Goal: Register for event/course

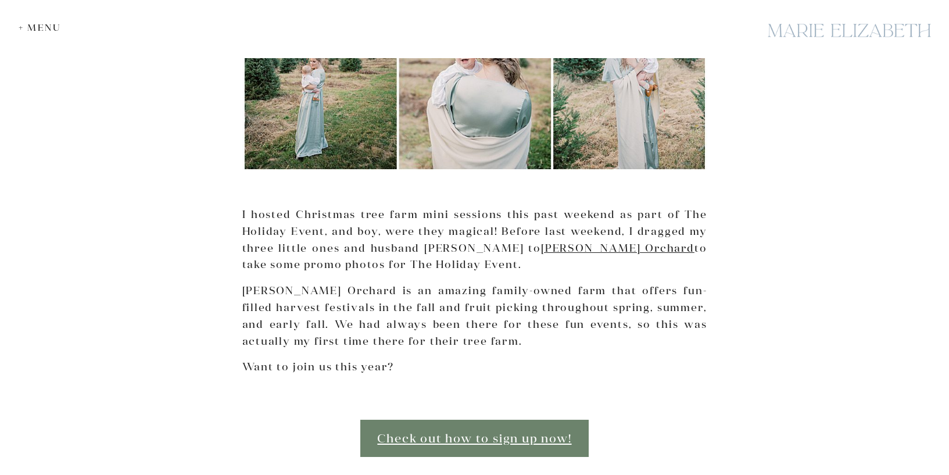
scroll to position [475, 0]
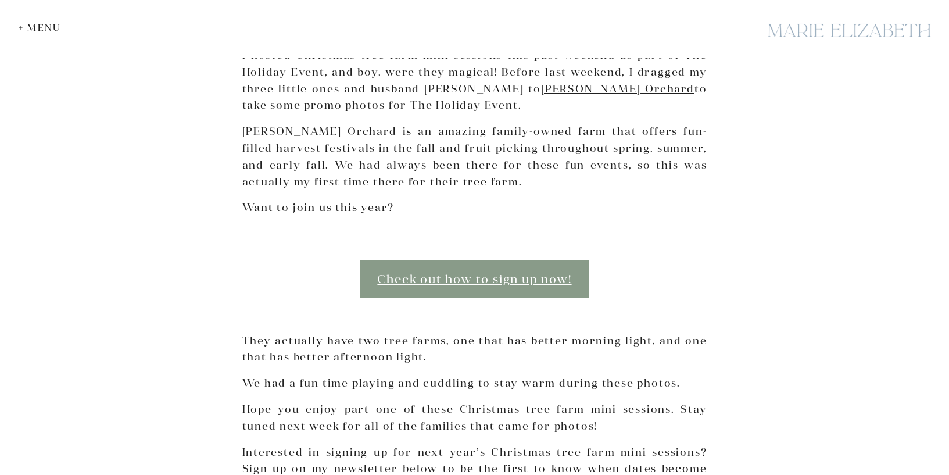
click at [473, 281] on link "Check out how to sign up now!" at bounding box center [474, 278] width 228 height 37
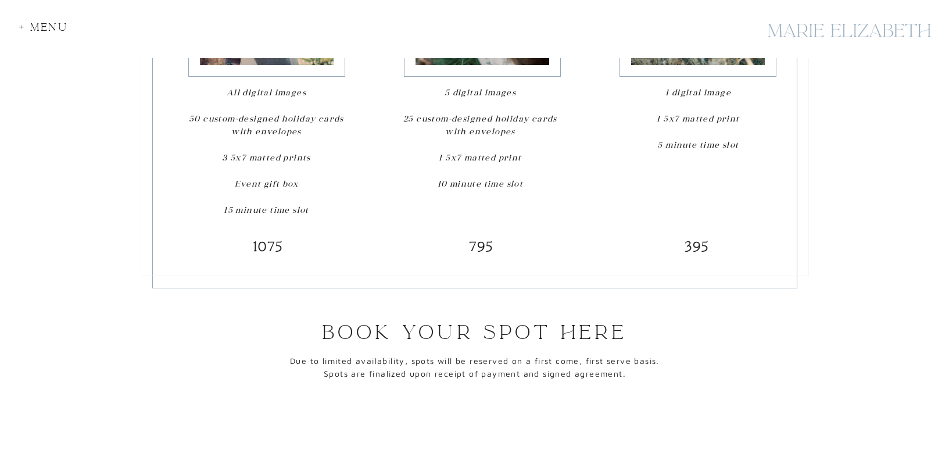
scroll to position [1760, 0]
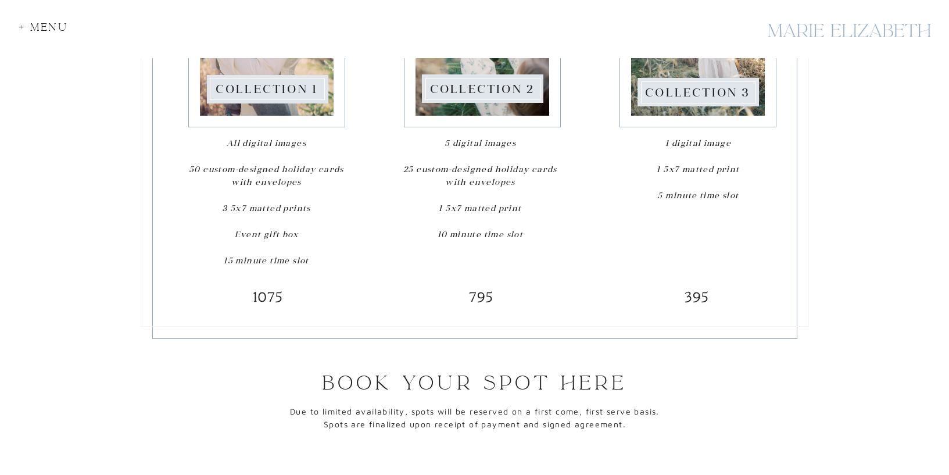
click at [486, 297] on b "795" at bounding box center [481, 297] width 24 height 16
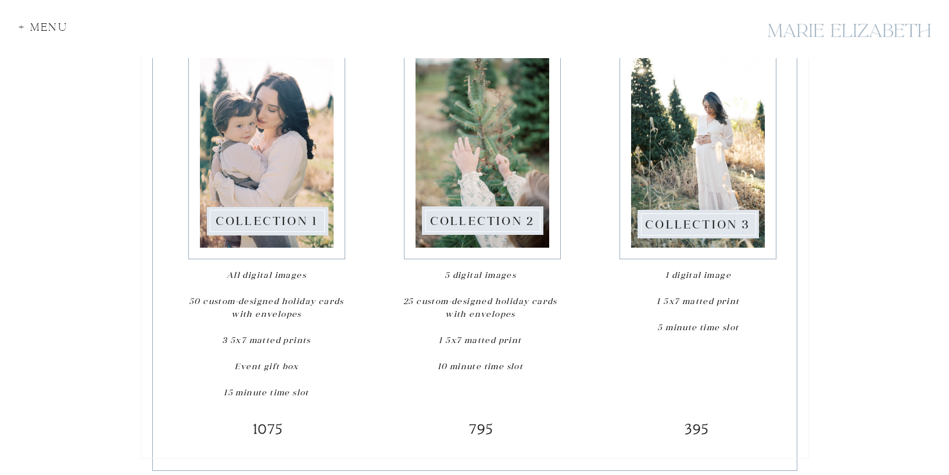
scroll to position [1588, 0]
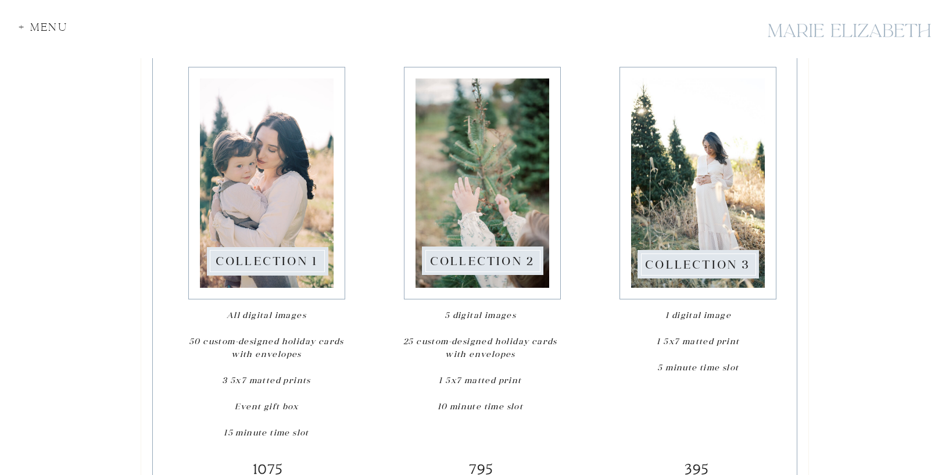
click at [485, 229] on div at bounding box center [483, 182] width 134 height 209
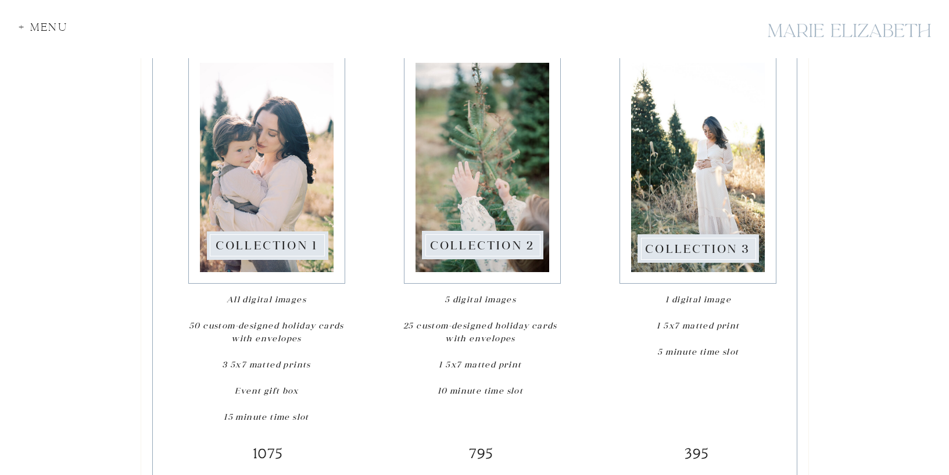
scroll to position [1608, 0]
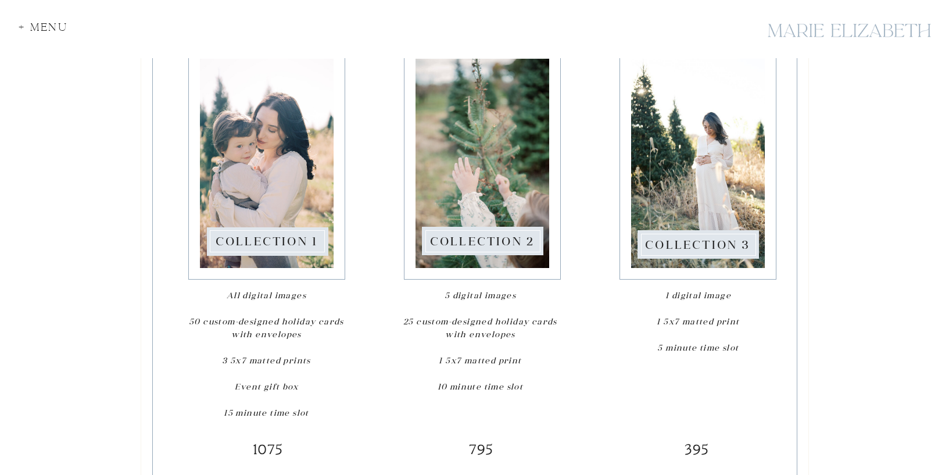
click at [689, 194] on div at bounding box center [698, 163] width 134 height 209
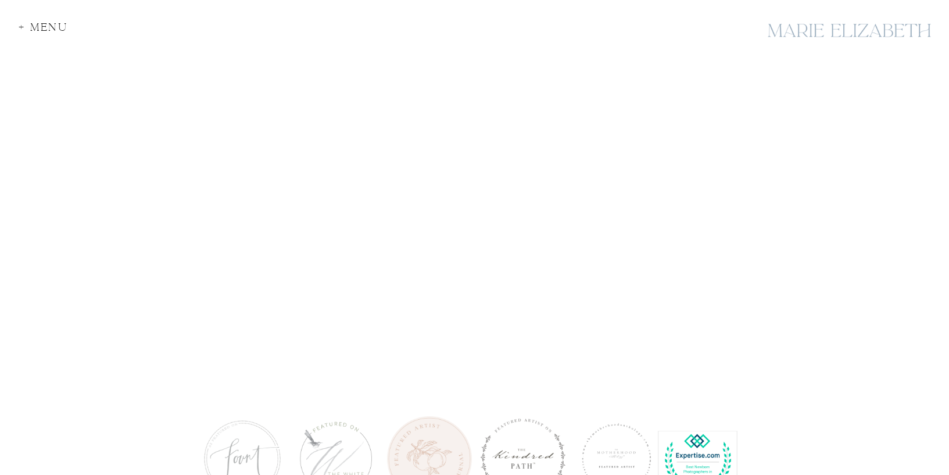
scroll to position [2293, 0]
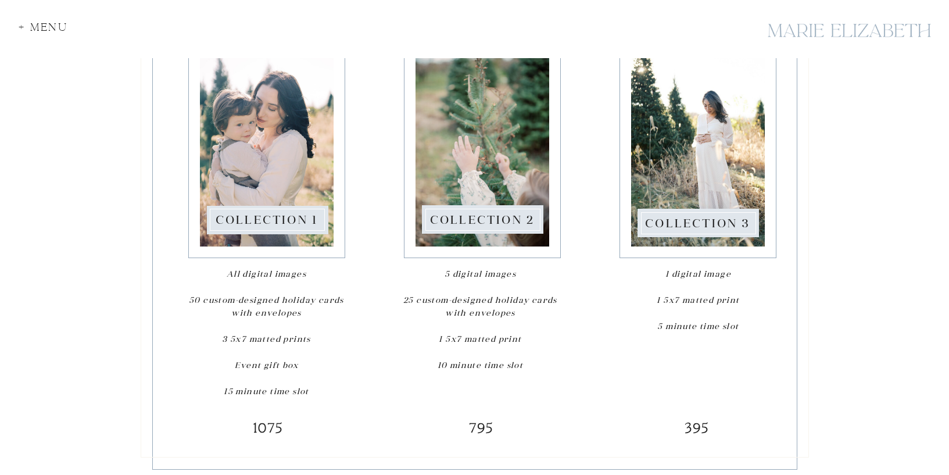
scroll to position [1628, 0]
